Goal: Information Seeking & Learning: Learn about a topic

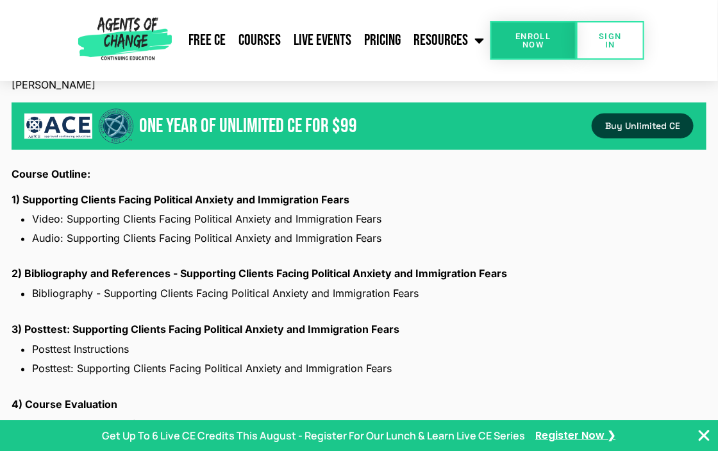
scroll to position [1986, 0]
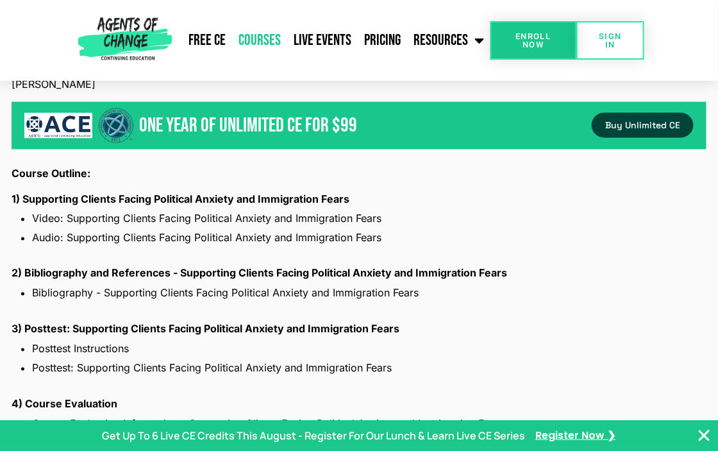
click at [251, 44] on link "Courses" at bounding box center [259, 40] width 55 height 32
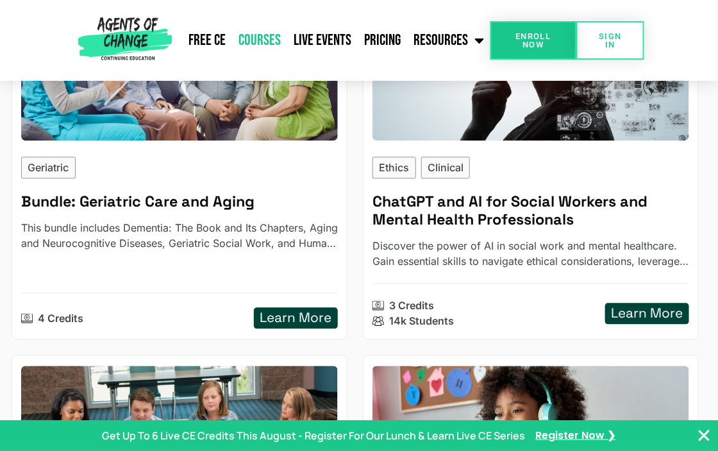
scroll to position [2175, 0]
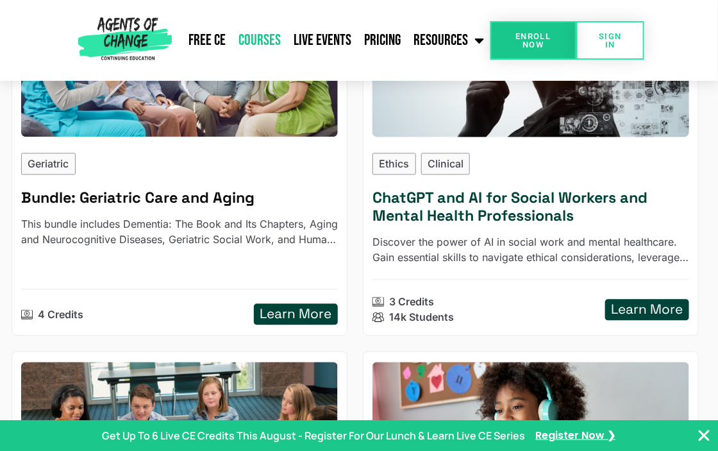
click at [586, 262] on p "Discover the power of AI in social work and mental healthcare. Gain essential s…" at bounding box center [530, 250] width 317 height 31
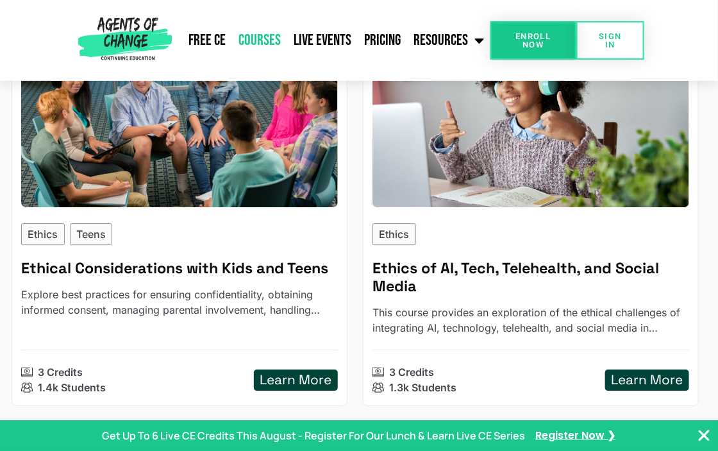
scroll to position [2512, 0]
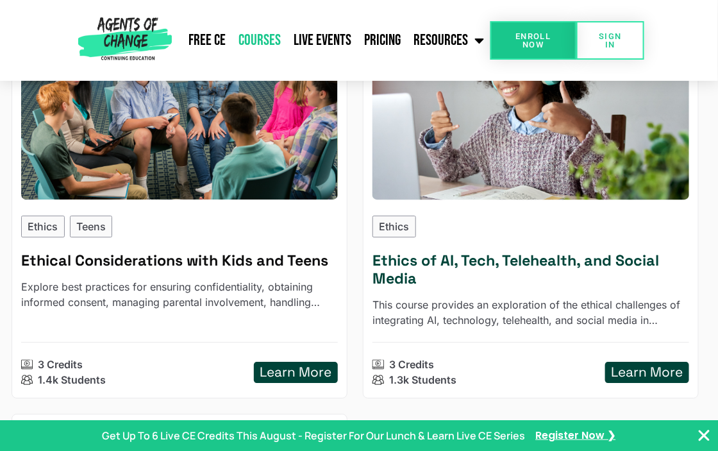
click at [515, 270] on h5 "Ethics of AI, Tech, Telehealth, and Social Media" at bounding box center [530, 269] width 317 height 36
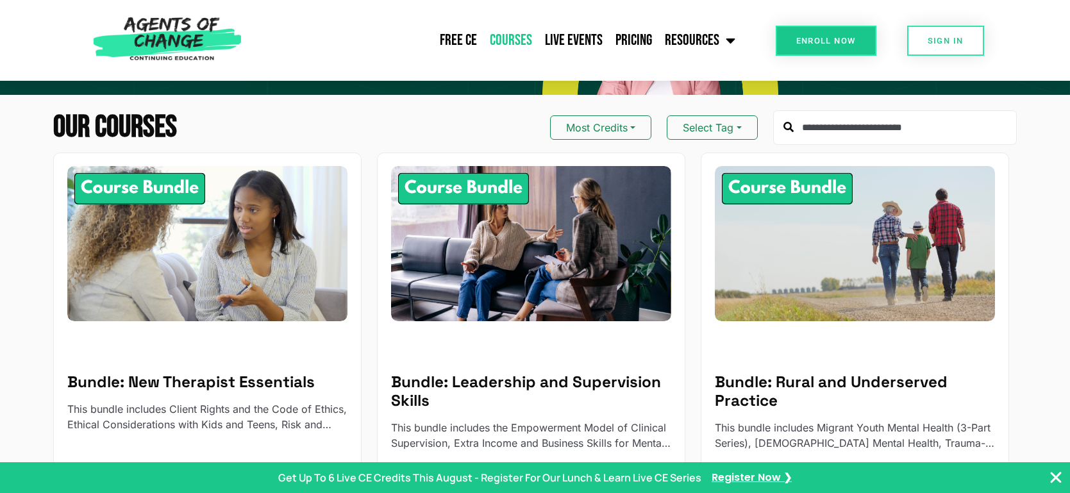
scroll to position [0, 0]
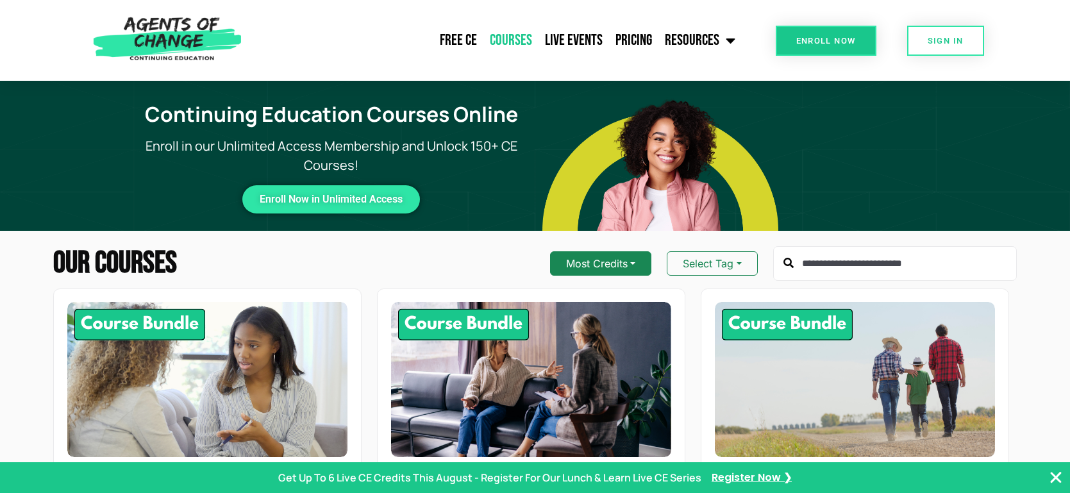
click at [644, 260] on button "Most Credits" at bounding box center [600, 263] width 101 height 24
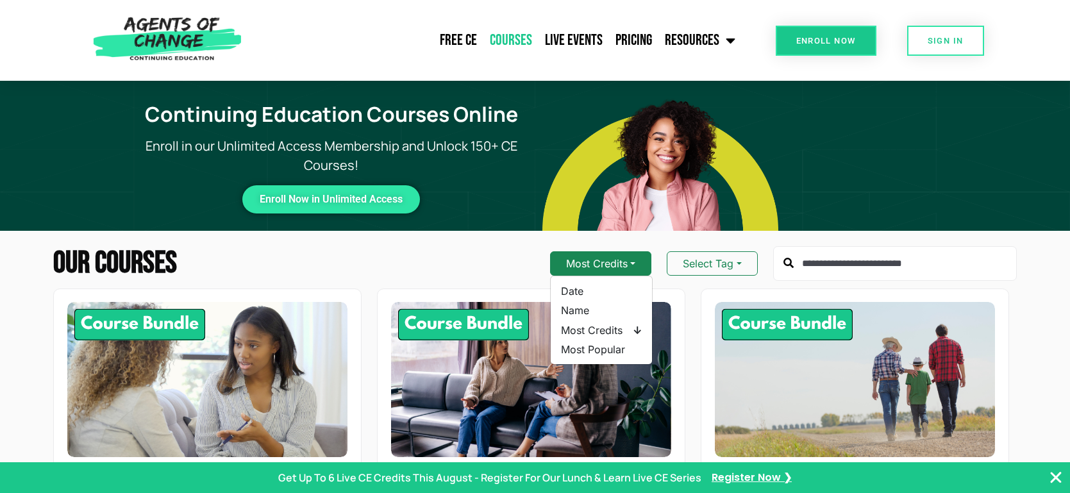
click at [644, 260] on button "Most Credits" at bounding box center [600, 263] width 101 height 24
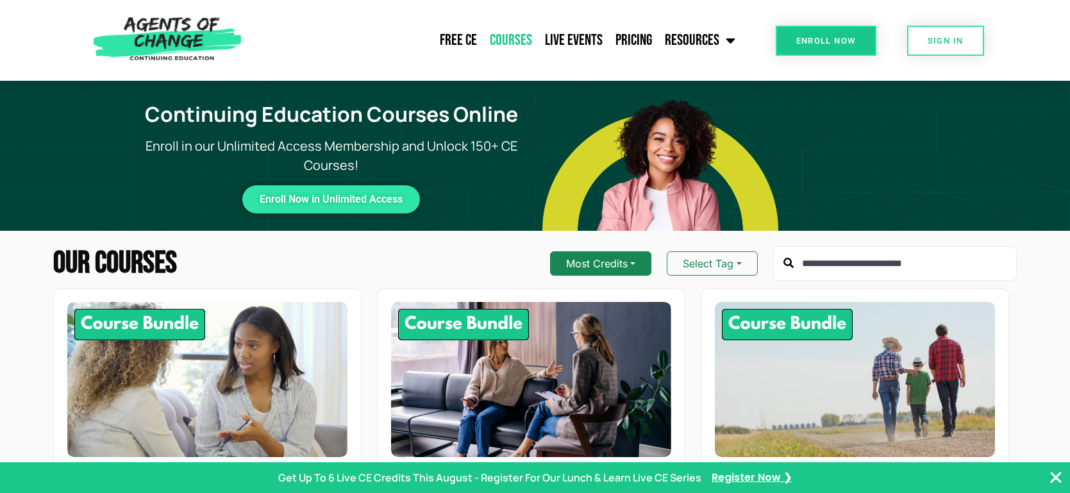
click at [644, 260] on button "Most Credits" at bounding box center [600, 263] width 101 height 24
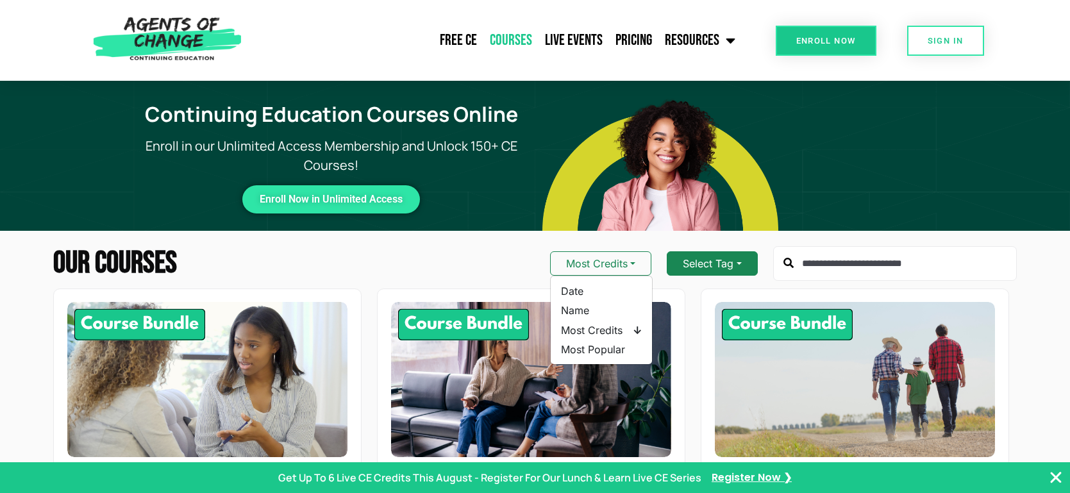
click at [717, 254] on button "Select Tag" at bounding box center [712, 263] width 90 height 24
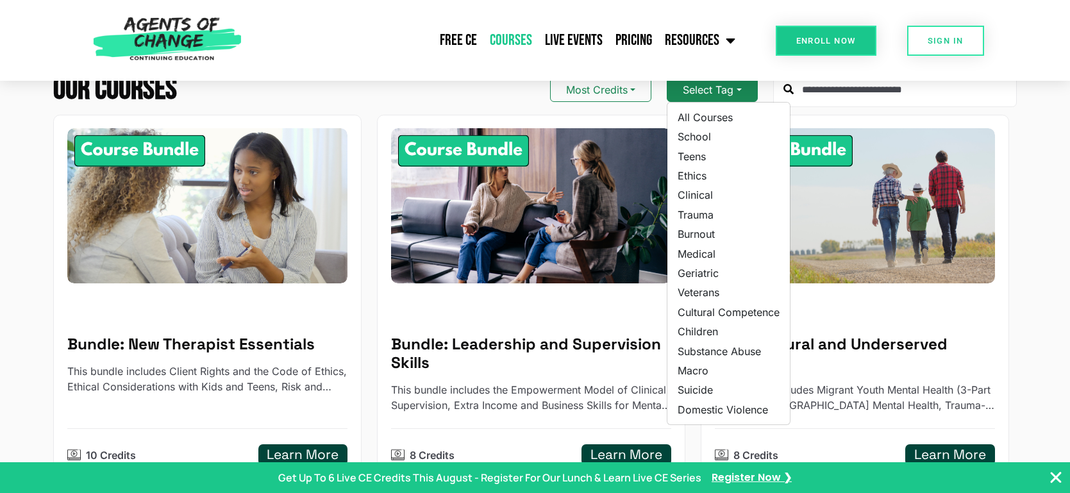
scroll to position [177, 0]
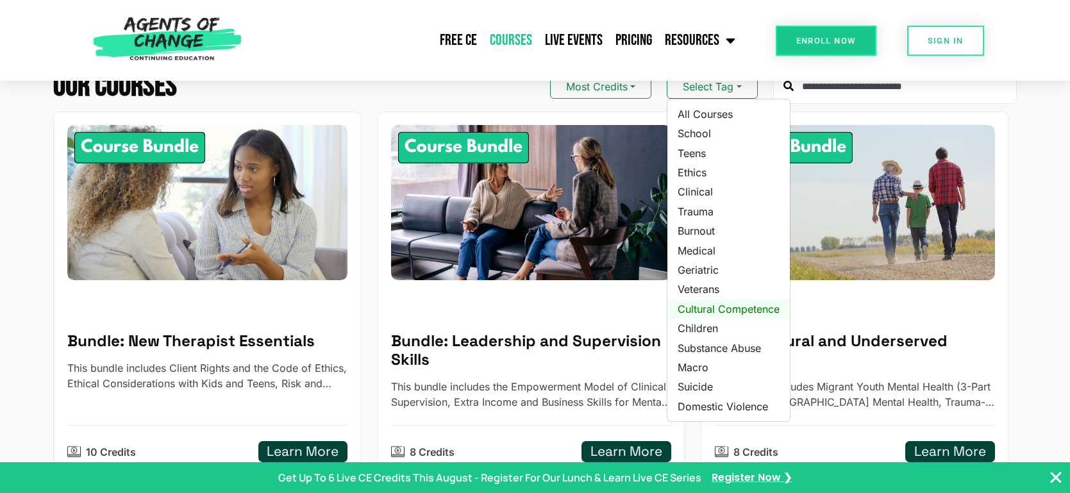
click at [717, 307] on link "Cultural Competence" at bounding box center [728, 308] width 122 height 19
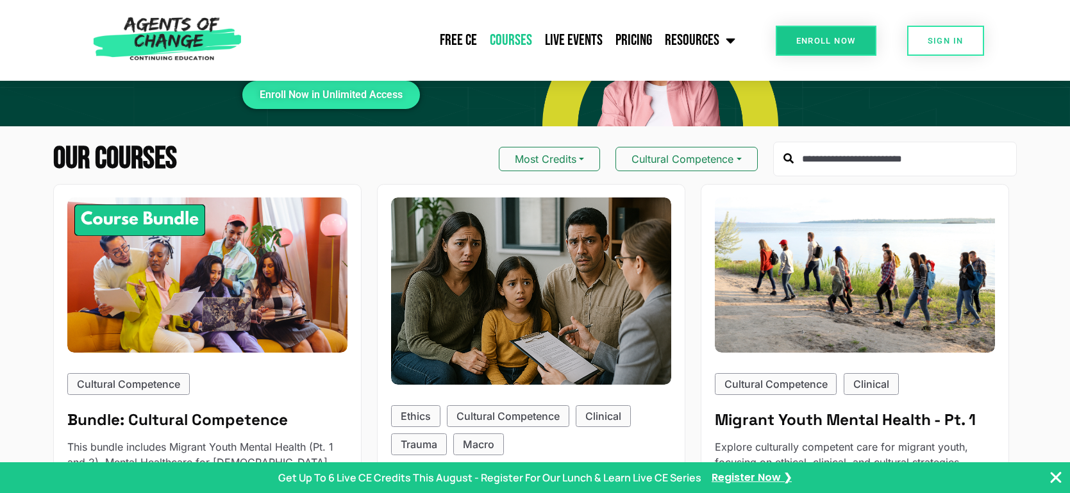
scroll to position [137, 0]
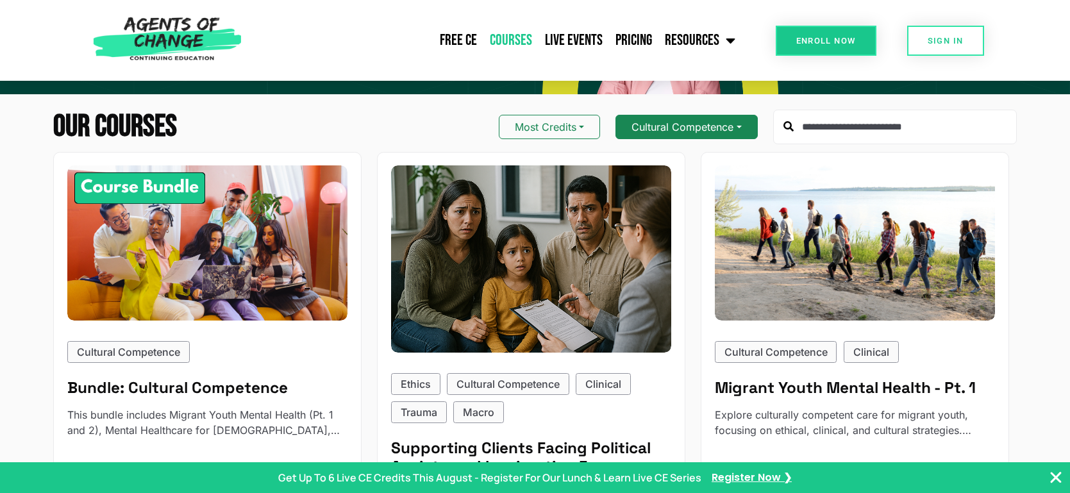
click at [717, 126] on button "Cultural Competence" at bounding box center [686, 127] width 142 height 24
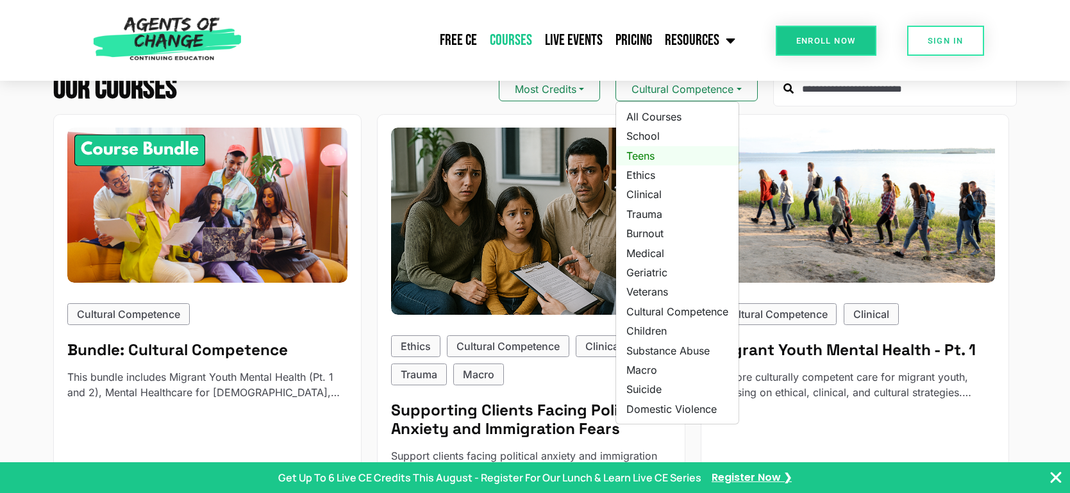
scroll to position [170, 0]
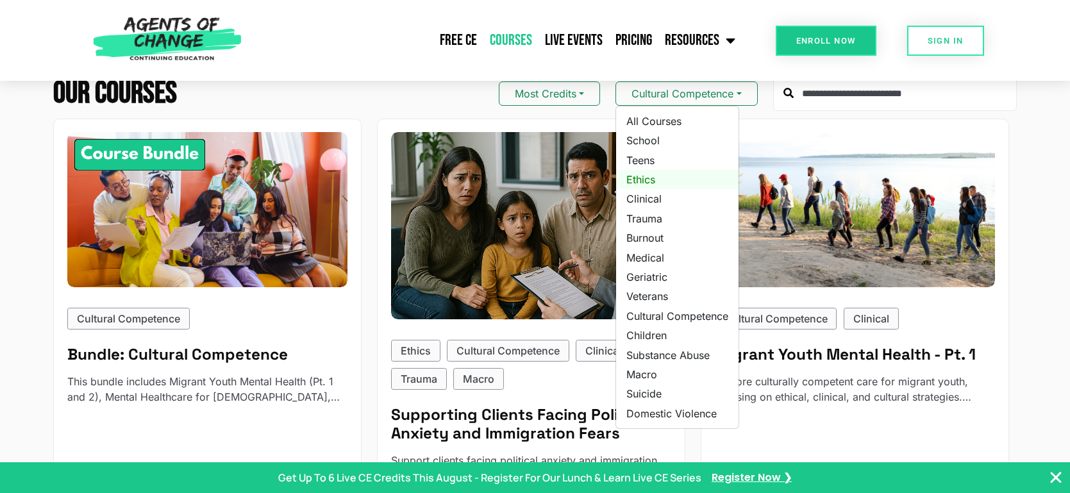
click at [692, 176] on link "Ethics" at bounding box center [677, 179] width 122 height 19
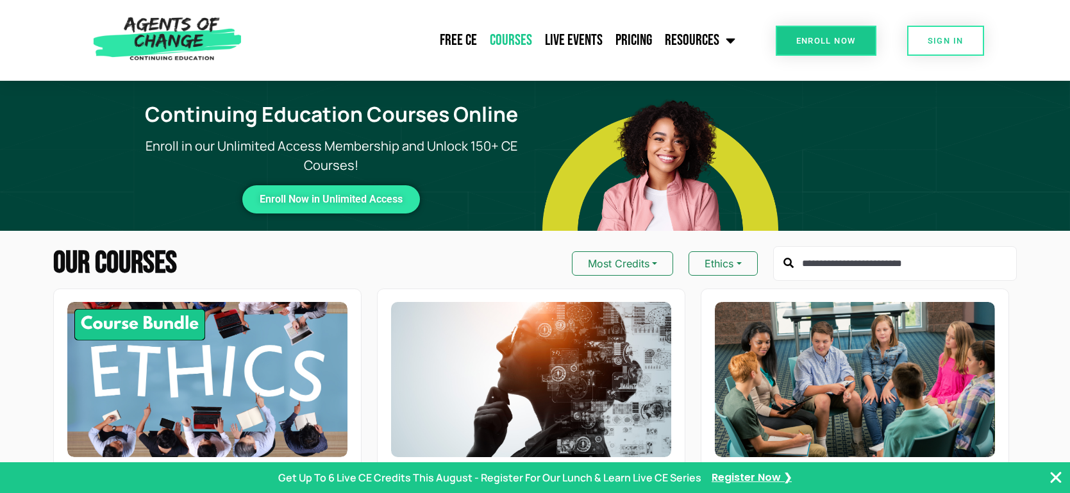
scroll to position [272, 0]
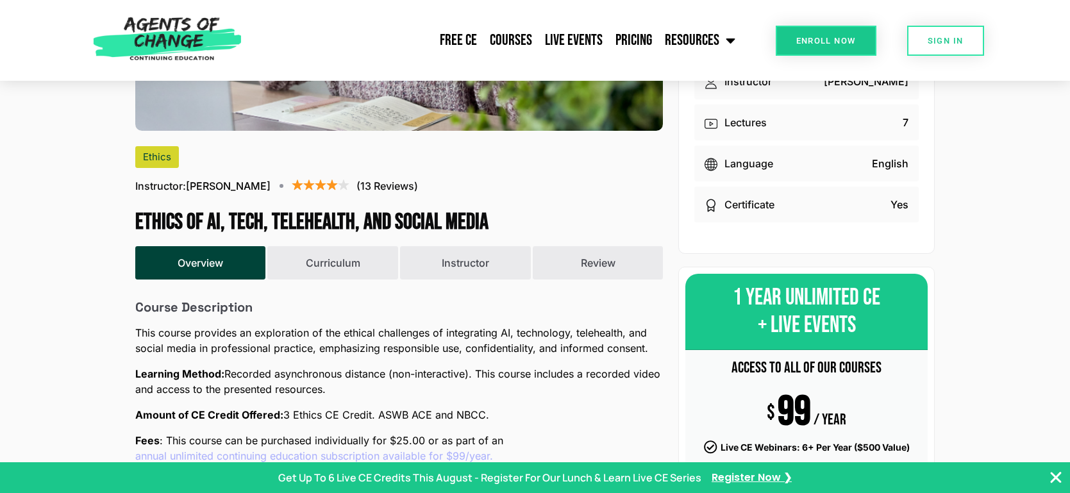
scroll to position [270, 0]
